Goal: Book appointment/travel/reservation: Book appointment/travel/reservation

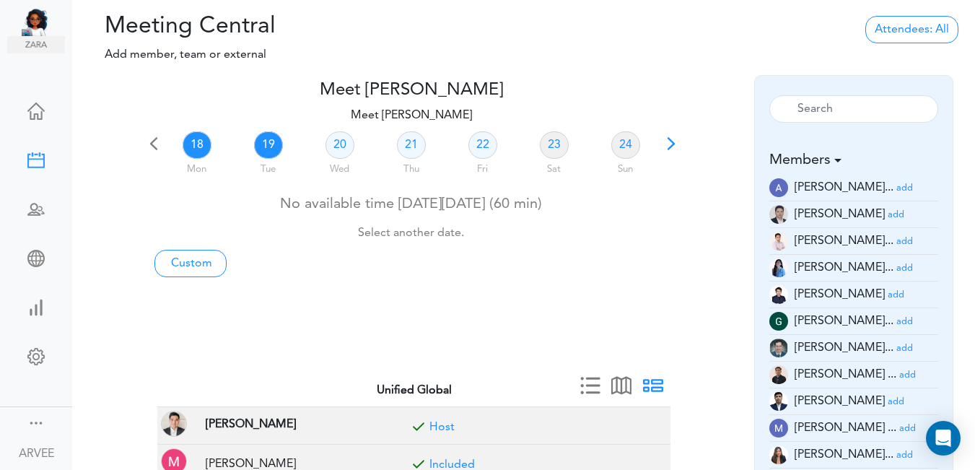
click at [268, 142] on link "19" at bounding box center [268, 144] width 29 height 27
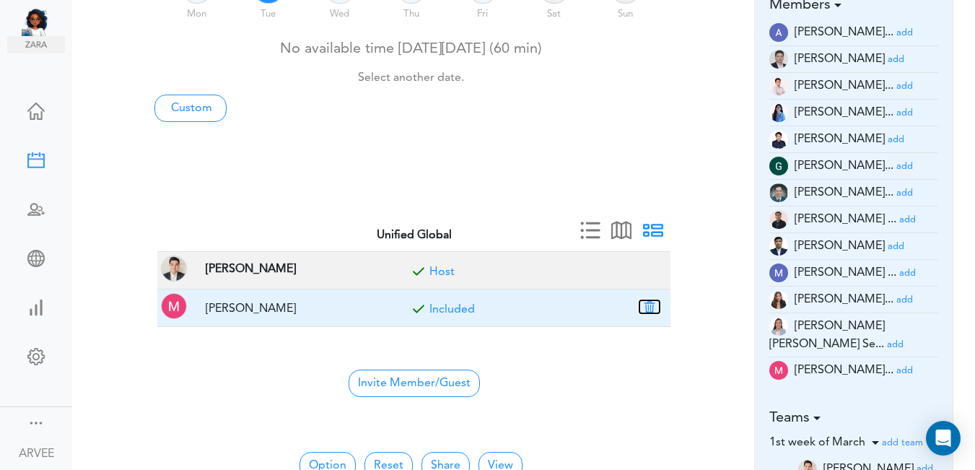
click at [651, 306] on button "button" at bounding box center [649, 306] width 20 height 13
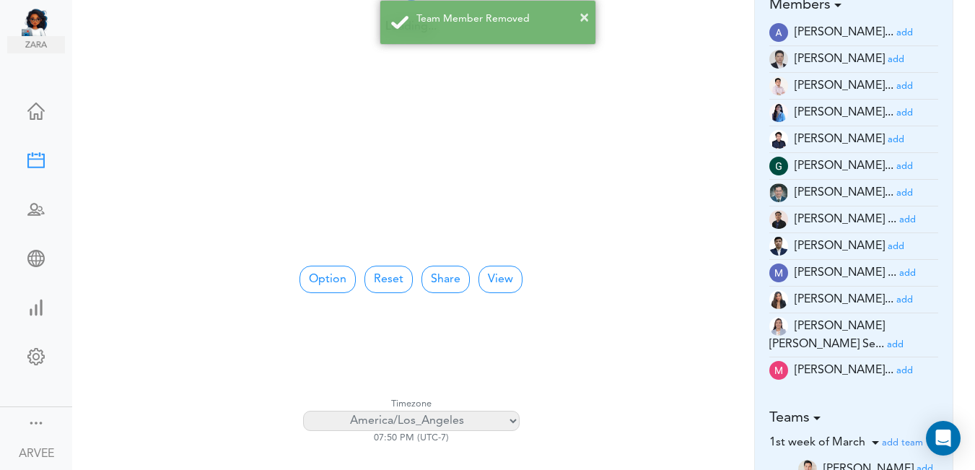
click at [896, 87] on small "add" at bounding box center [904, 86] width 17 height 9
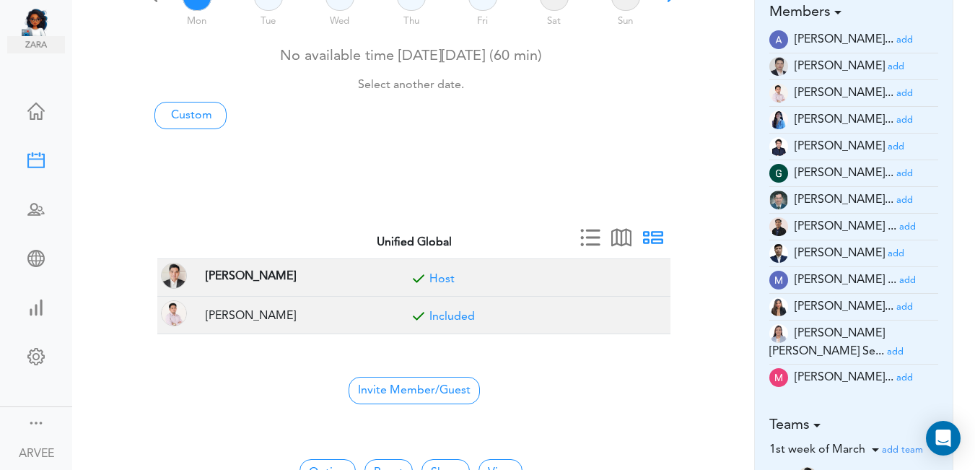
scroll to position [463, 0]
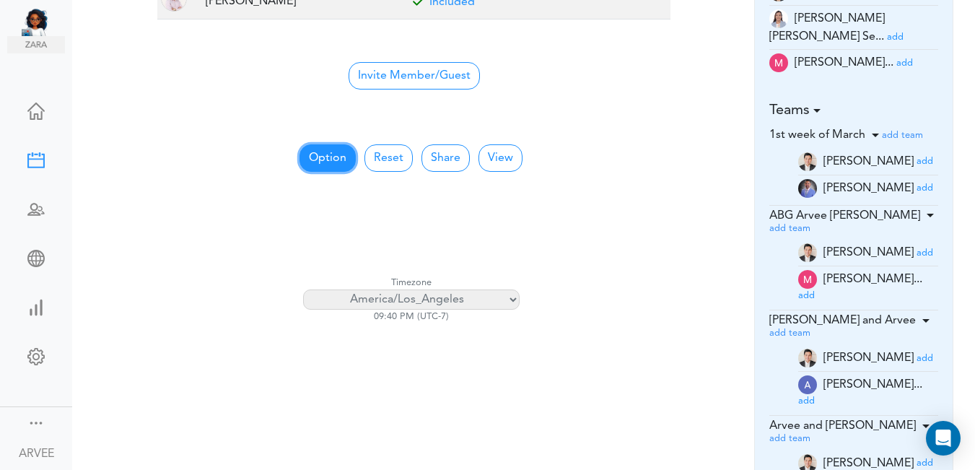
click at [320, 156] on button "Option" at bounding box center [328, 157] width 56 height 27
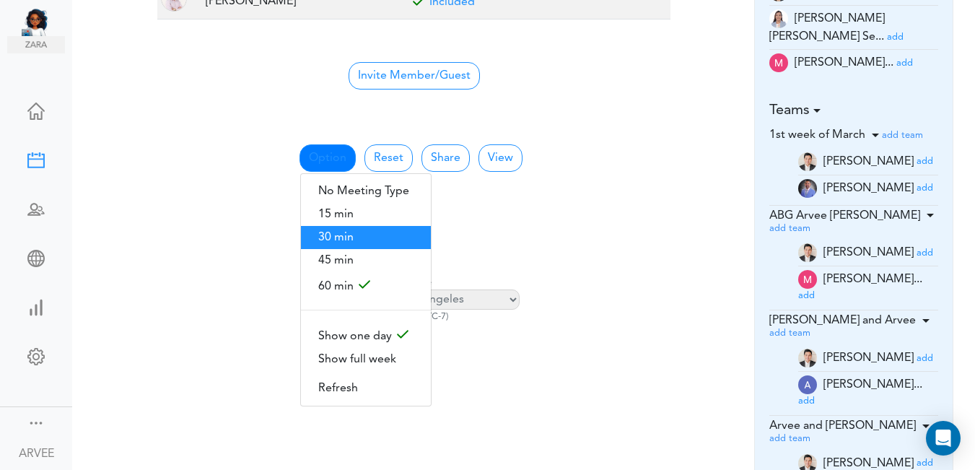
click at [340, 227] on span "30 min" at bounding box center [366, 237] width 130 height 23
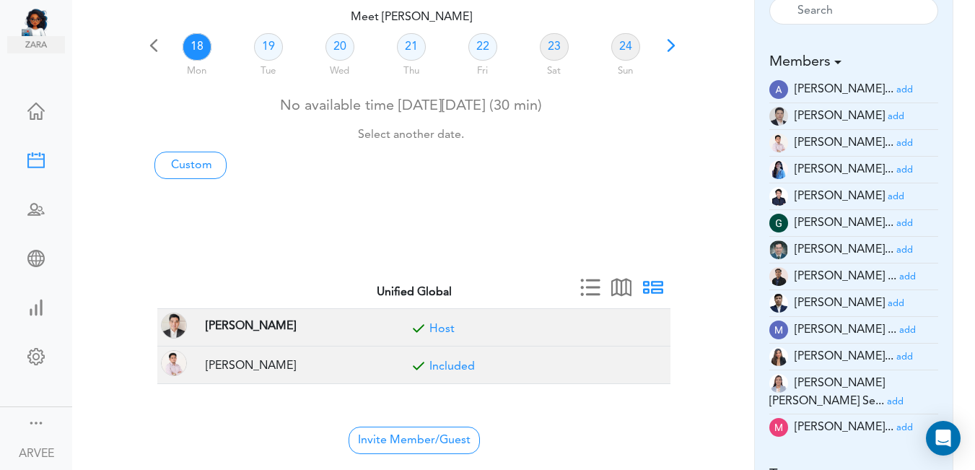
scroll to position [89, 0]
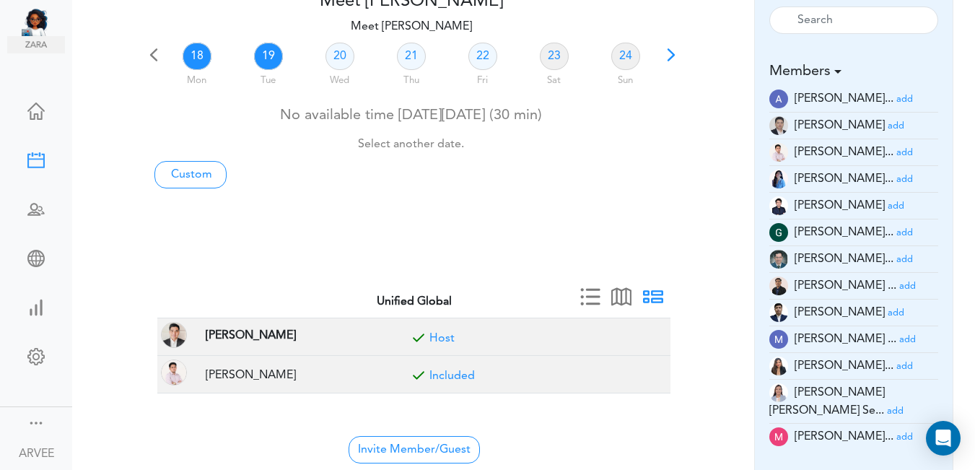
click at [271, 52] on link "19" at bounding box center [268, 56] width 29 height 27
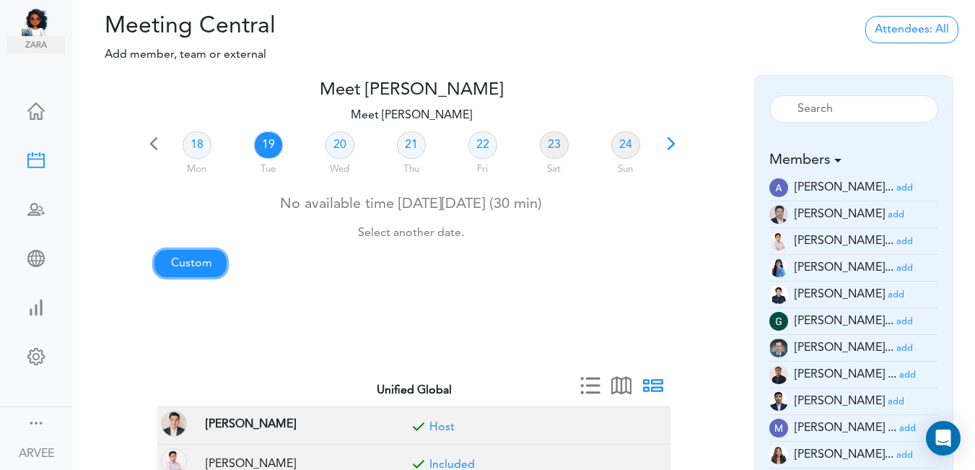
click at [184, 263] on link "Custom" at bounding box center [190, 263] width 72 height 27
type input "Meet [PERSON_NAME]"
type input "[URL][DOMAIN_NAME][SECURITY_DATA]"
type input "[DATE]T21:00"
type input "[DATE]T21:30"
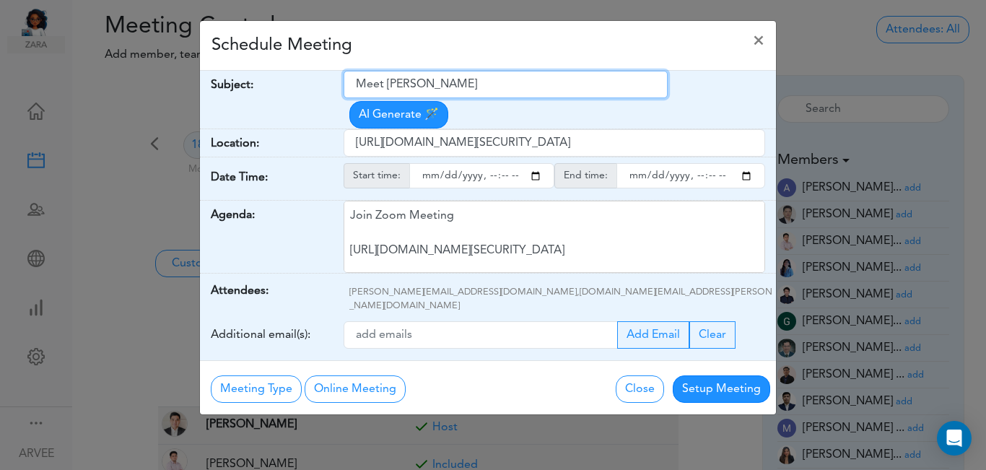
drag, startPoint x: 353, startPoint y: 85, endPoint x: 486, endPoint y: 80, distance: 132.9
click at [486, 80] on input "Meet [PERSON_NAME]" at bounding box center [506, 84] width 324 height 27
paste input "Tax Planning 2025 - [PERSON_NAME]"
click at [354, 82] on input "Tax Planning 2025 - [PERSON_NAME]" at bounding box center [506, 84] width 324 height 27
type input "Internal: Tax Planning 2025 - [PERSON_NAME]"
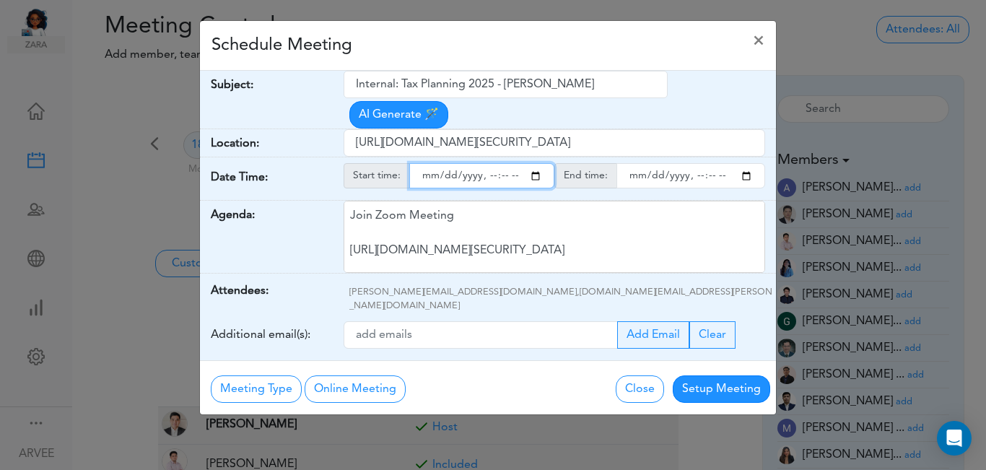
click at [536, 163] on input "starttime" at bounding box center [481, 175] width 145 height 25
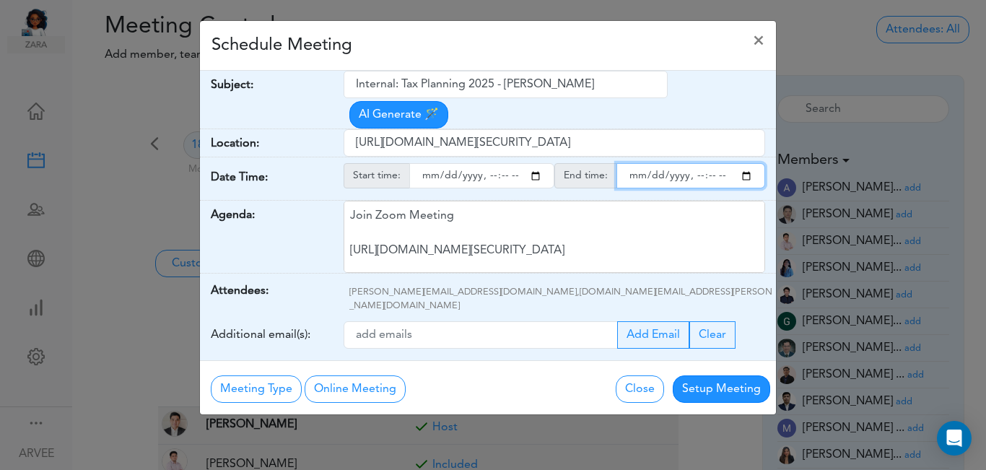
type input "[DATE]T15:00"
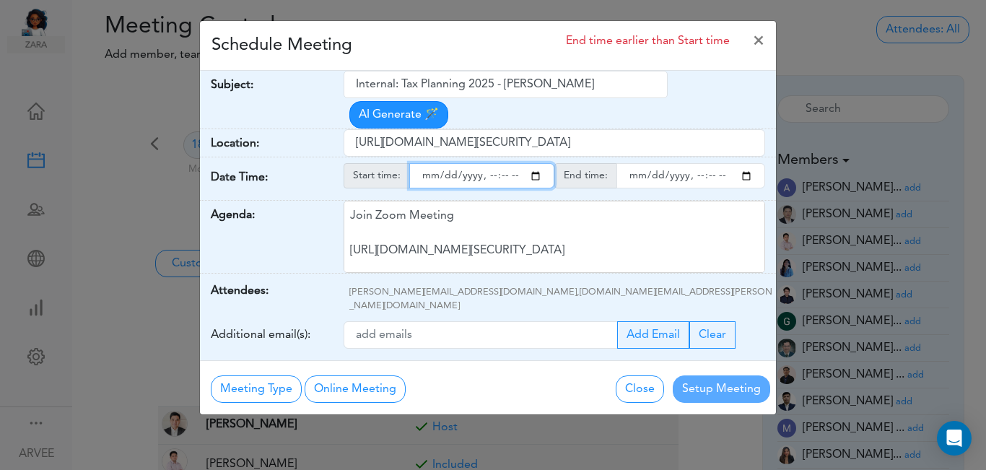
click at [746, 163] on input "endtime" at bounding box center [690, 175] width 149 height 25
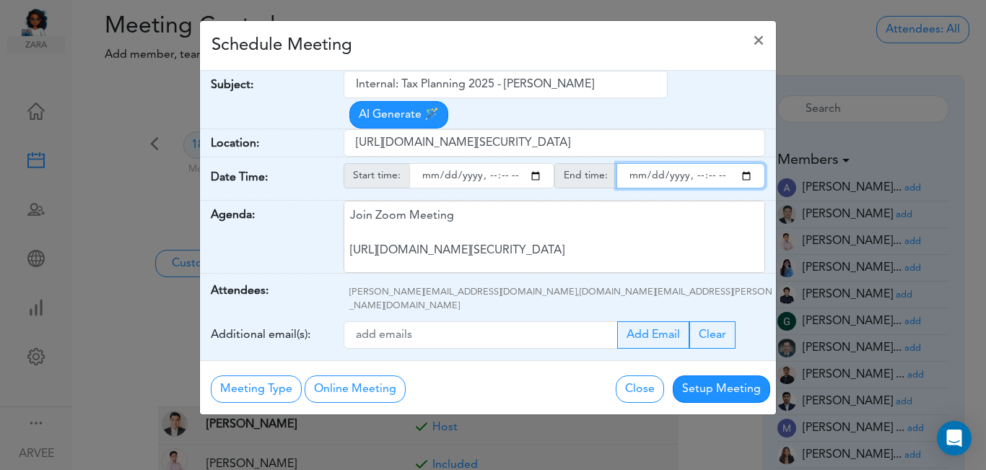
click at [694, 163] on input "endtime" at bounding box center [690, 175] width 149 height 25
type input "[DATE]T16:00"
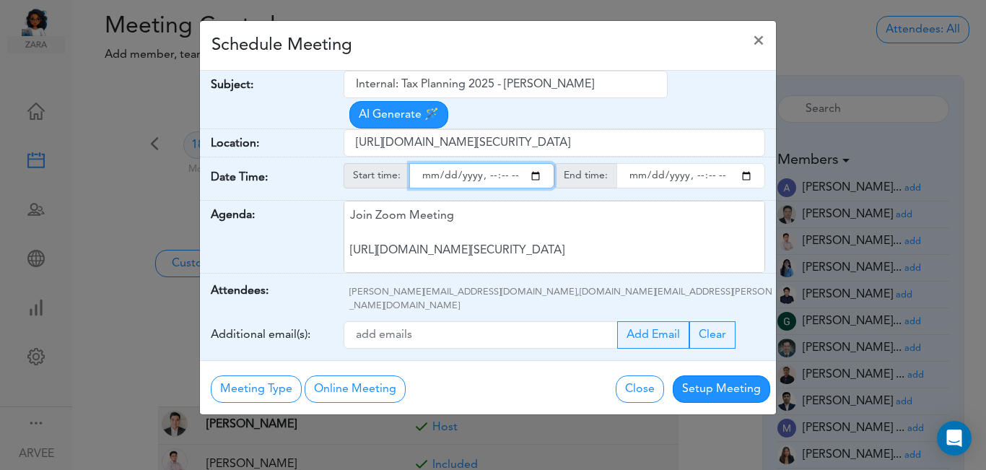
click at [502, 163] on input "starttime" at bounding box center [481, 175] width 145 height 25
type input "[DATE]T15:30"
click at [490, 40] on div "Schedule Meeting ×" at bounding box center [488, 46] width 576 height 50
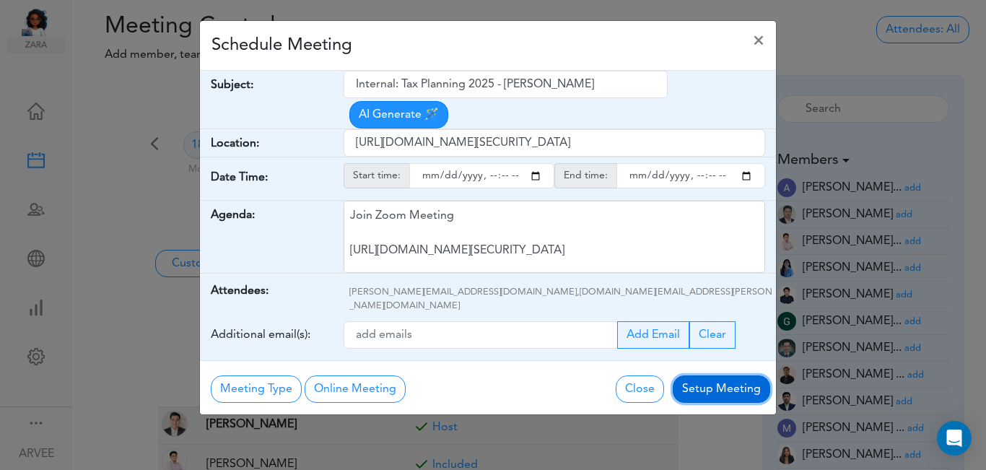
click at [716, 375] on button "Setup Meeting" at bounding box center [721, 388] width 97 height 27
